Goal: Information Seeking & Learning: Learn about a topic

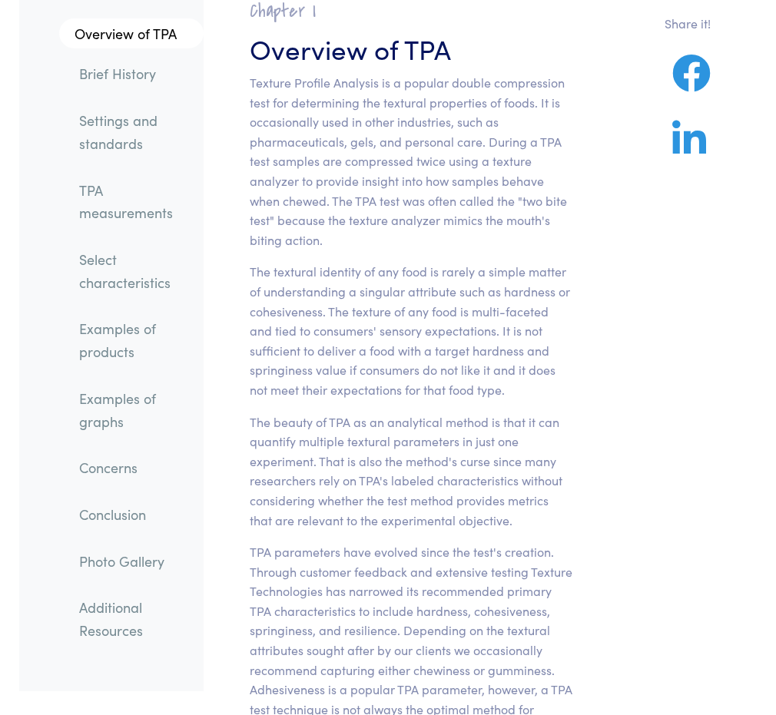
scroll to position [154, 0]
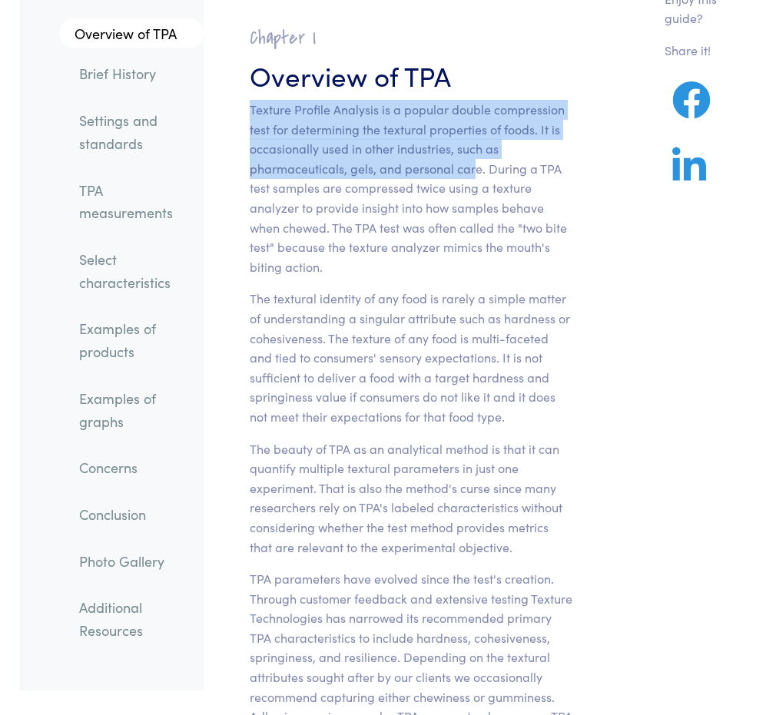
drag, startPoint x: 247, startPoint y: 108, endPoint x: 475, endPoint y: 162, distance: 233.8
click at [475, 162] on section "Chapter I Overview of TPA Texture Profile Analysis is a popular double compress…" at bounding box center [411, 499] width 396 height 983
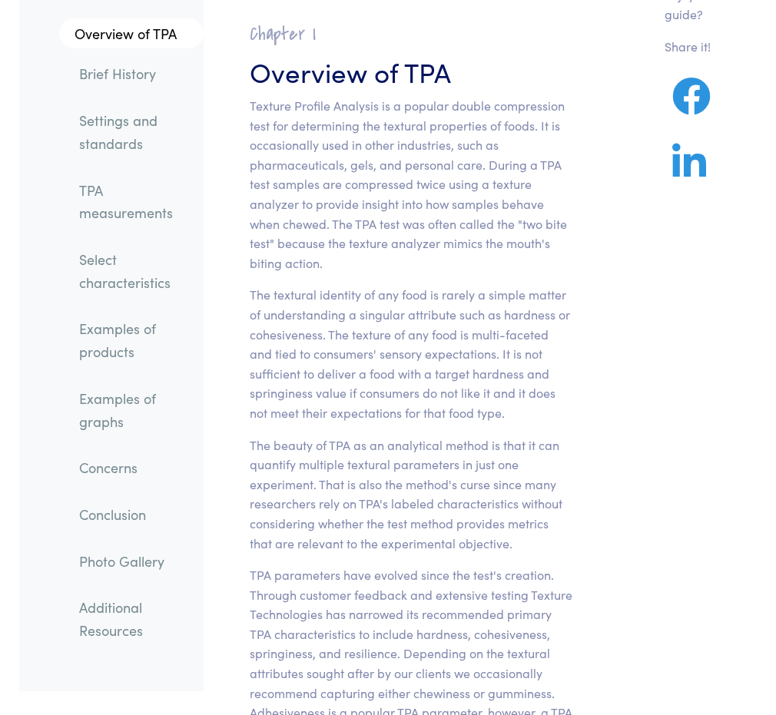
scroll to position [0, 0]
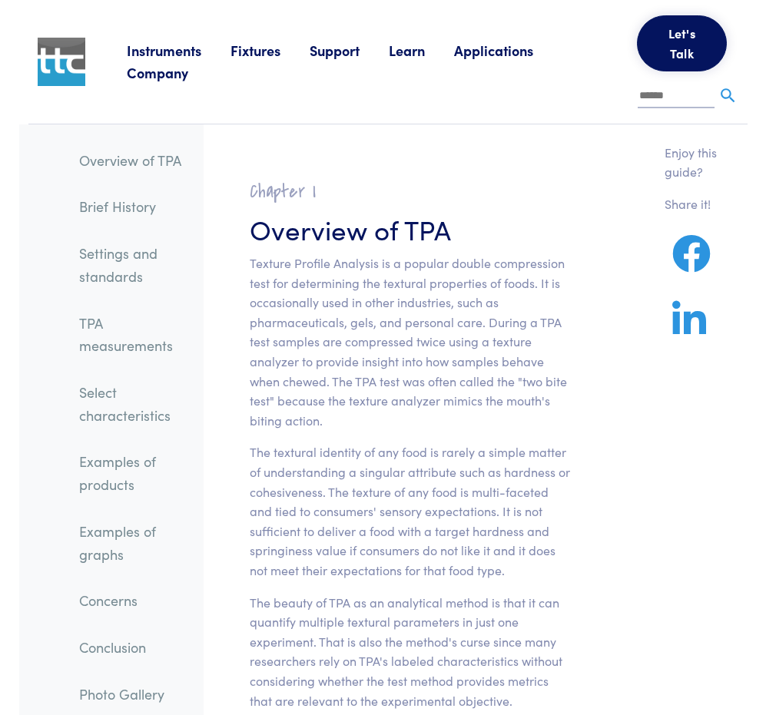
drag, startPoint x: 514, startPoint y: 558, endPoint x: 247, endPoint y: 270, distance: 393.6
click at [247, 270] on section "Chapter I Overview of TPA Texture Profile Analysis is a popular double compress…" at bounding box center [411, 652] width 396 height 983
copy section "Texture Profile Analysis is a popular double compression test for determining t…"
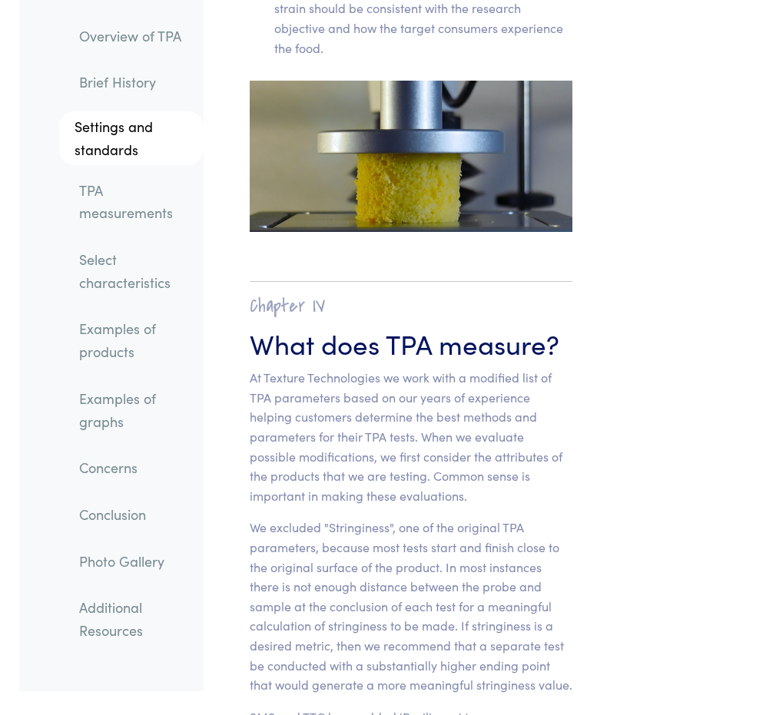
scroll to position [12593, 0]
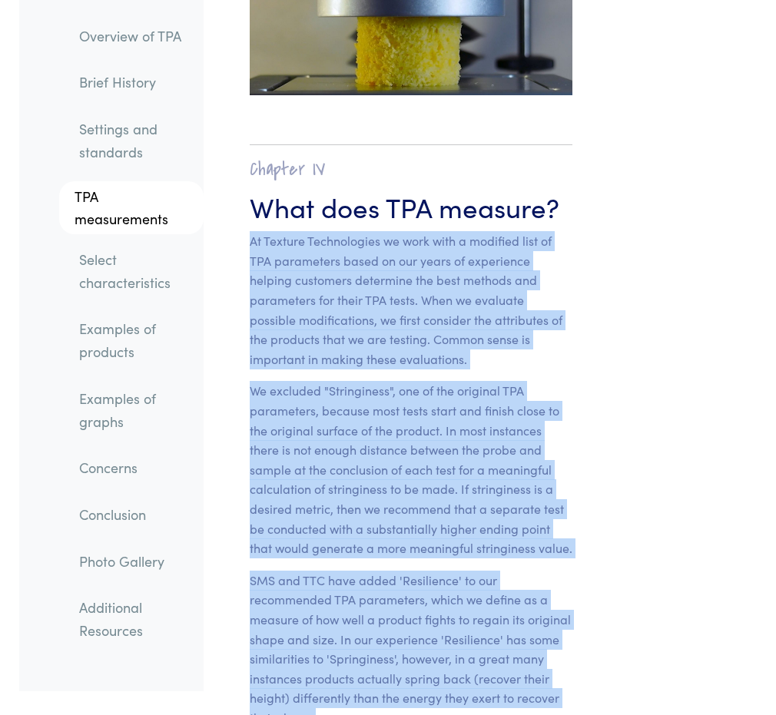
drag, startPoint x: 251, startPoint y: 161, endPoint x: 320, endPoint y: 635, distance: 478.9
click at [320, 635] on section "Chapter IV What does TPA measure? At Texture Technologies we work with a modifi…" at bounding box center [411, 443] width 396 height 658
copy section "At Texture Technologies we work with a modified list of TPA parameters based on…"
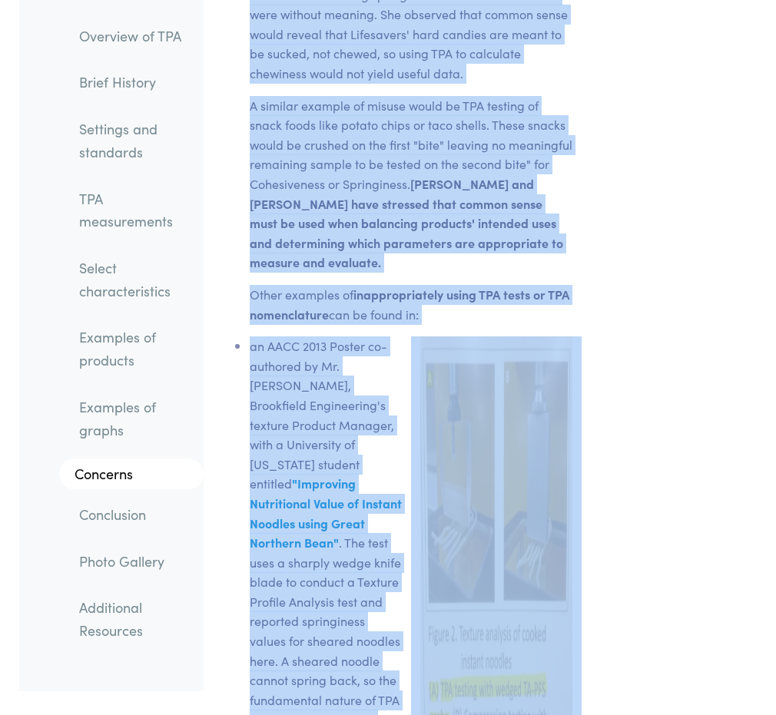
scroll to position [27564, 0]
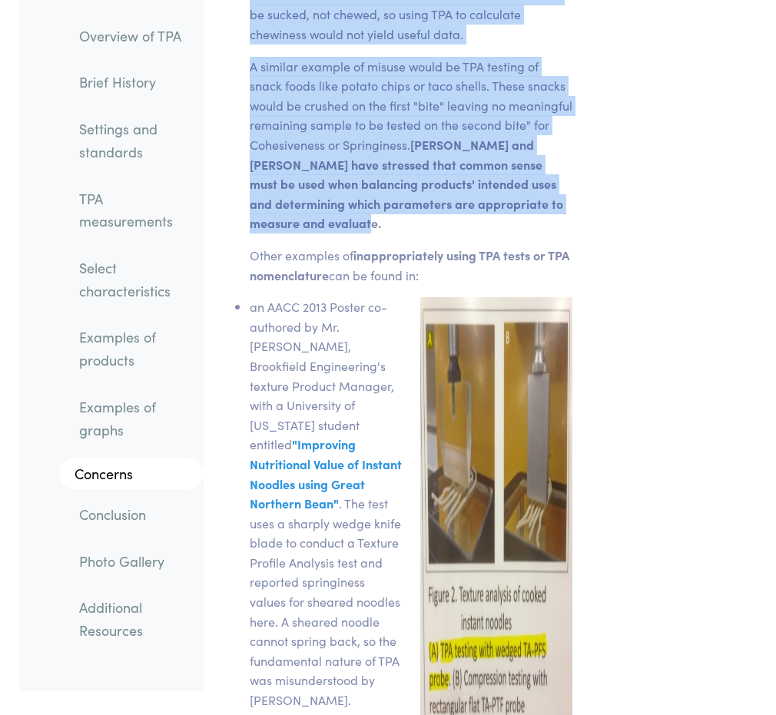
drag, startPoint x: 250, startPoint y: 126, endPoint x: 414, endPoint y: 76, distance: 171.1
click at [414, 76] on section "Chapter VIII What are the concerns of using Texture Profile Analysis? There has…" at bounding box center [411, 576] width 396 height 2703
copy section "There has been some concern over the use and misuse of TPA. These concerns main…"
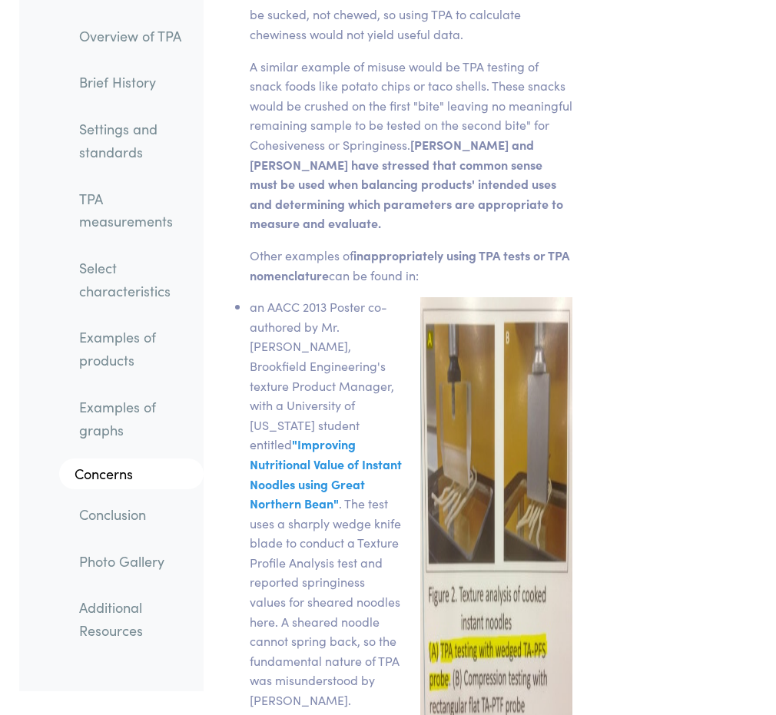
click at [613, 149] on div "Chapter VIII What are the concerns of using Texture Profile Analysis? There has…" at bounding box center [411, 576] width 415 height 2703
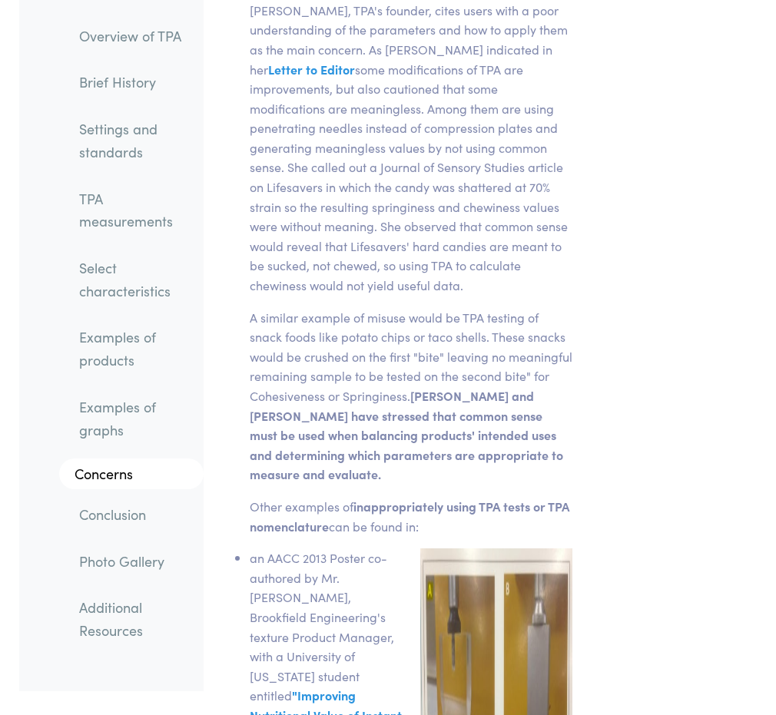
scroll to position [27180, 0]
